Goal: Check status: Check status

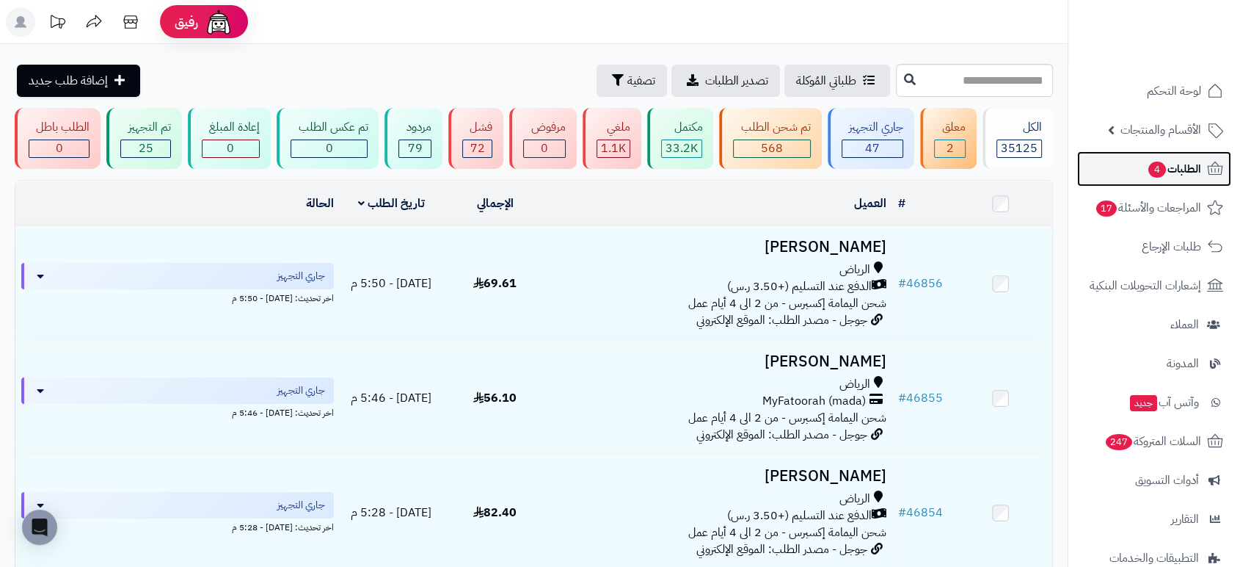
click at [1173, 174] on span "الطلبات 4" at bounding box center [1174, 169] width 54 height 21
click at [929, 77] on input "text" at bounding box center [974, 80] width 157 height 33
type input "*****"
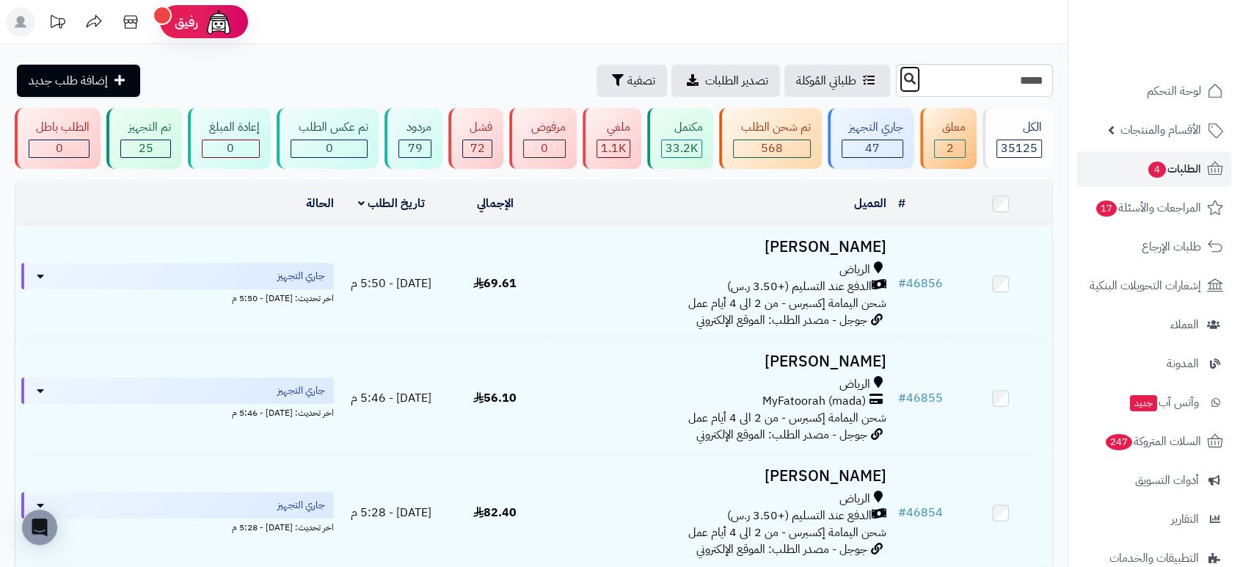
click at [904, 84] on icon at bounding box center [910, 79] width 12 height 12
